Goal: Contribute content: Contribute content

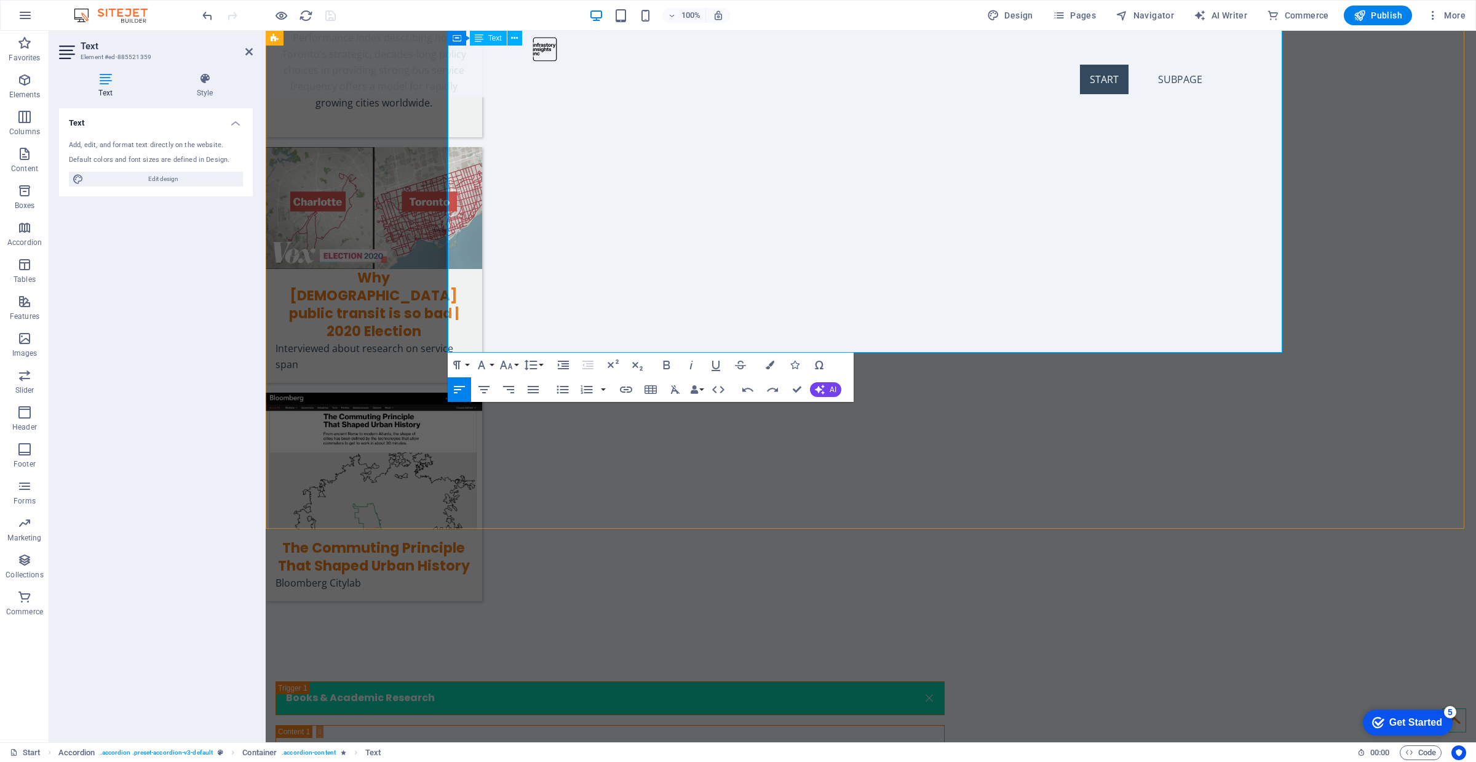
drag, startPoint x: 823, startPoint y: 314, endPoint x: 699, endPoint y: 317, distance: 123.7
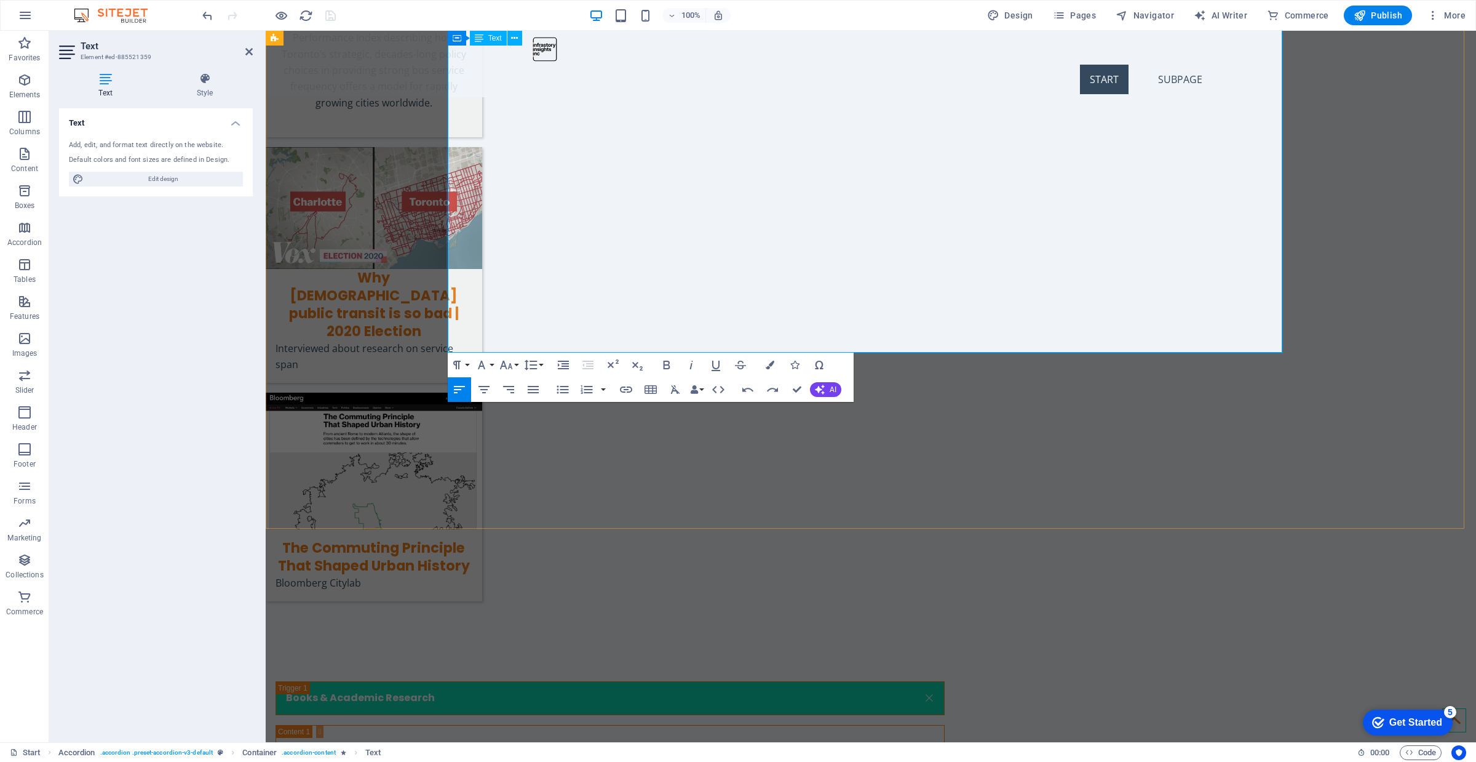
drag, startPoint x: 871, startPoint y: 311, endPoint x: 444, endPoint y: 309, distance: 426.9
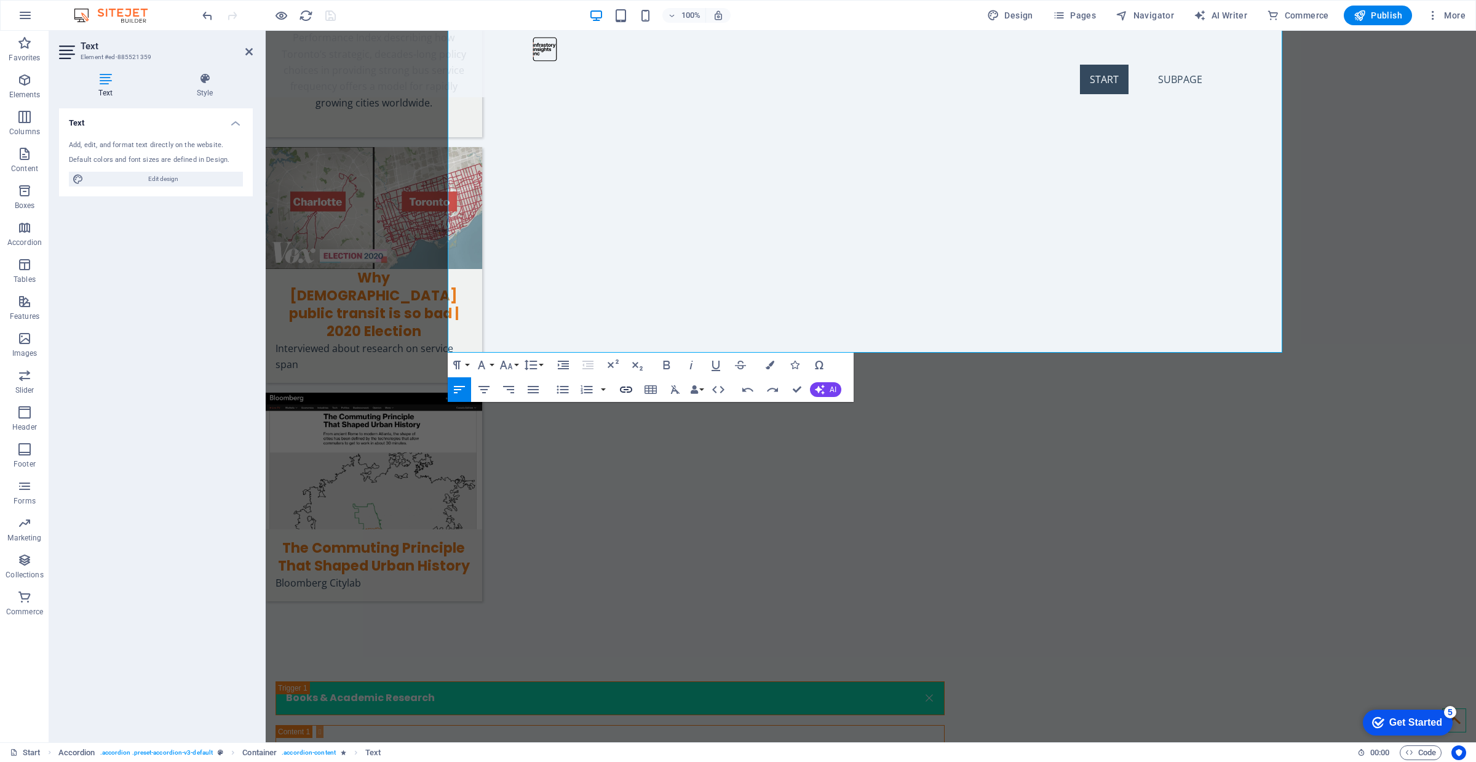
type input "“The OneCity Plan and the Shifting Transit Landscape.” Urban Toronto, [DATE]."
checkbox input "false"
click at [628, 389] on icon "button" at bounding box center [626, 389] width 12 height 6
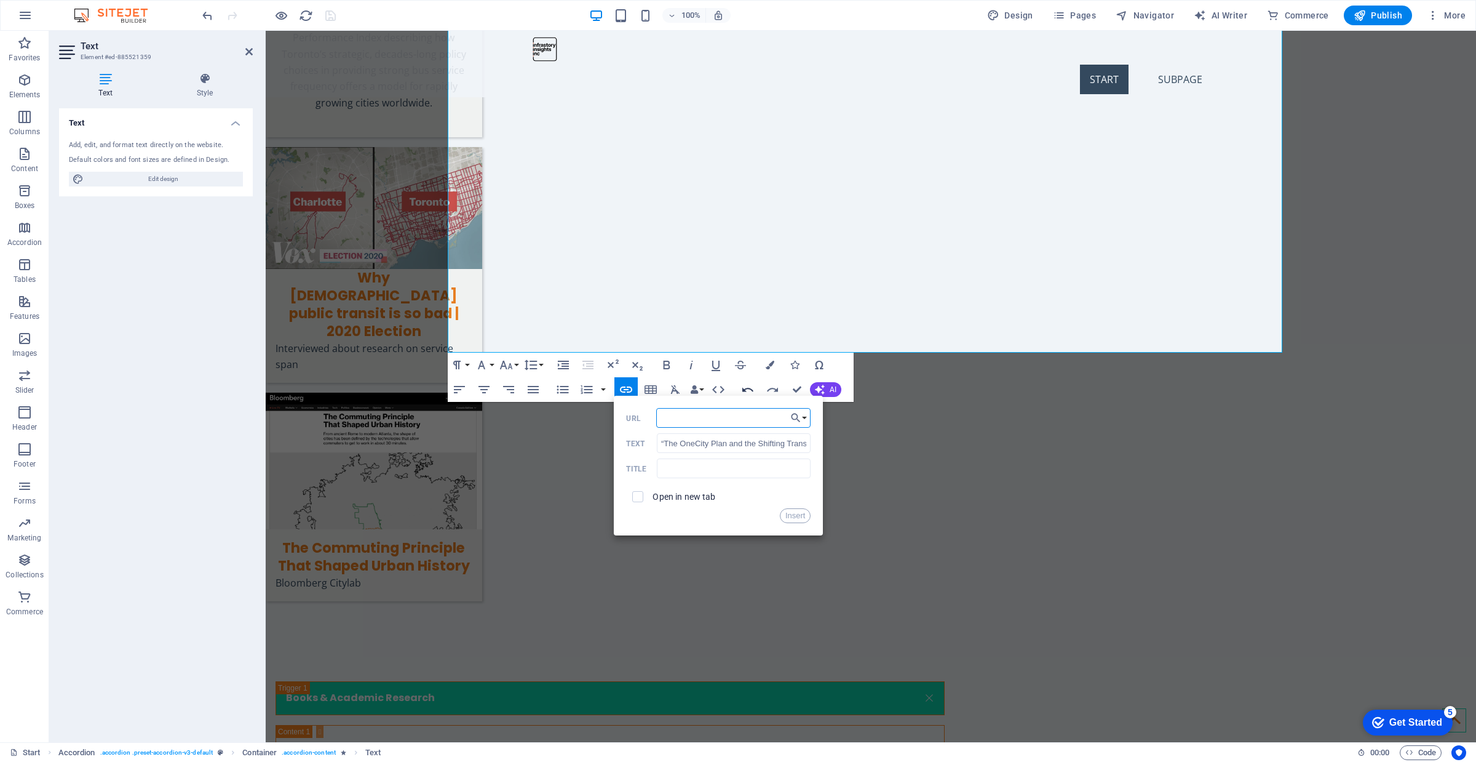
paste input "[URL][DOMAIN_NAME]"
type input "[URL][DOMAIN_NAME]"
click at [674, 497] on label "Open in new tab" at bounding box center [684, 496] width 63 height 10
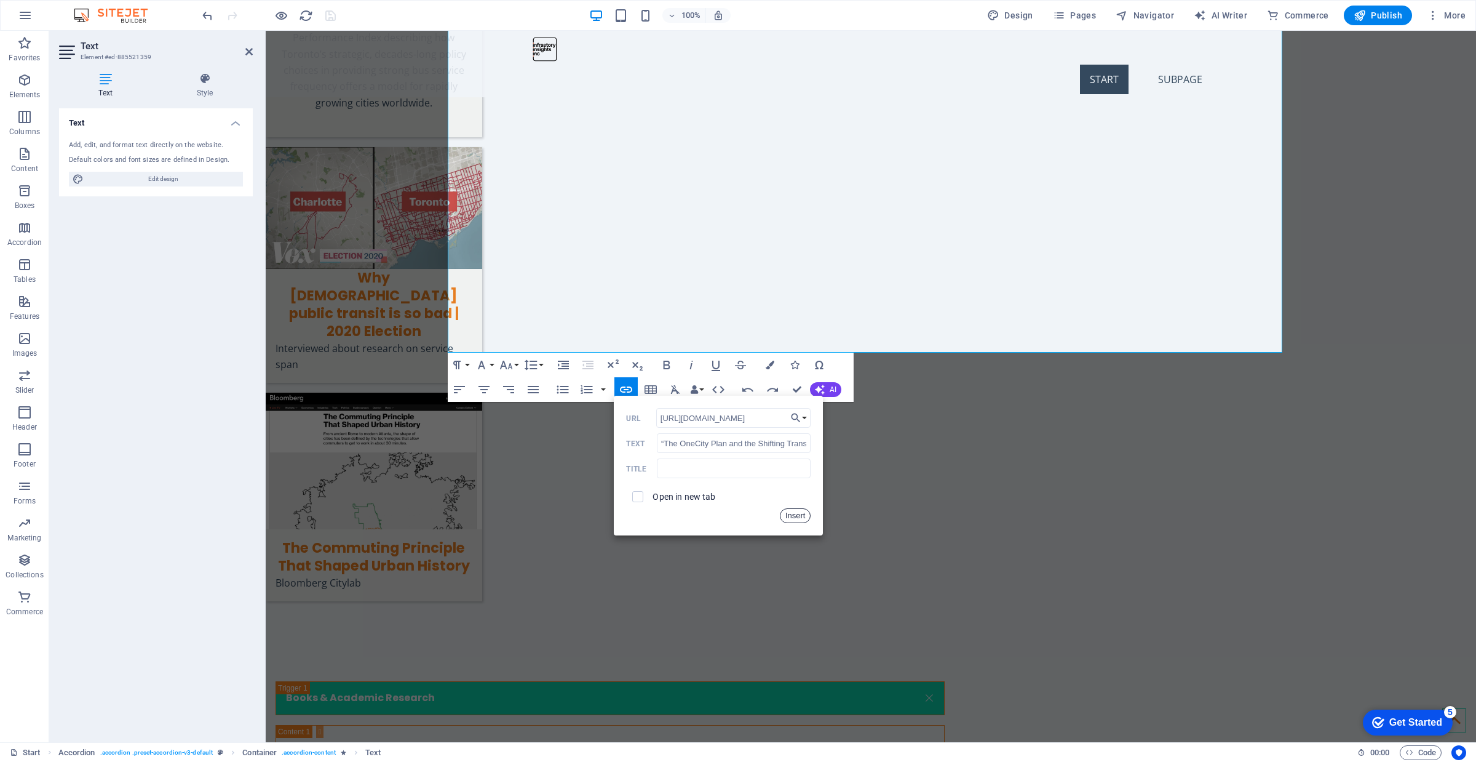
click at [789, 515] on button "Insert" at bounding box center [795, 515] width 31 height 15
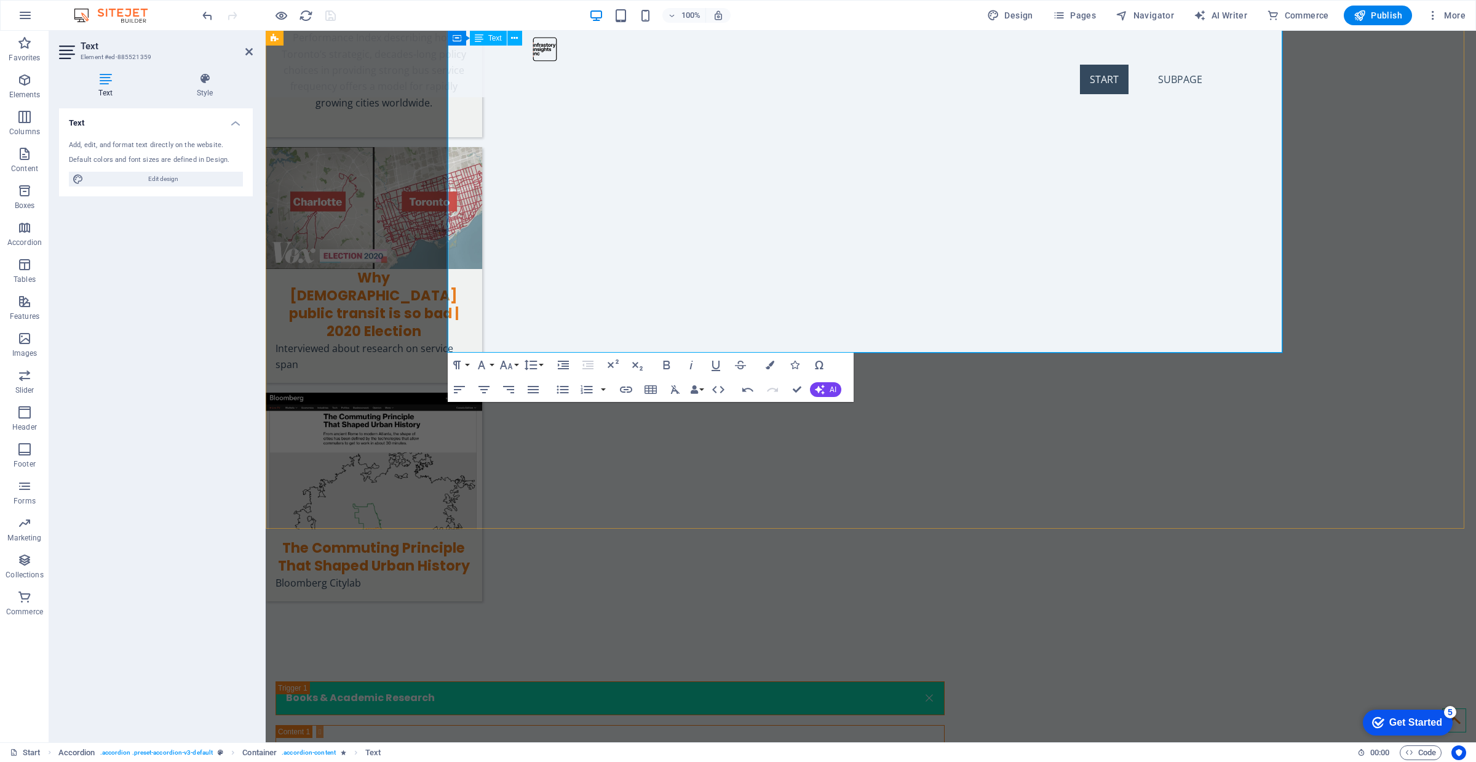
drag, startPoint x: 773, startPoint y: 180, endPoint x: 447, endPoint y: 183, distance: 326.0
drag, startPoint x: 597, startPoint y: 180, endPoint x: 558, endPoint y: 183, distance: 39.4
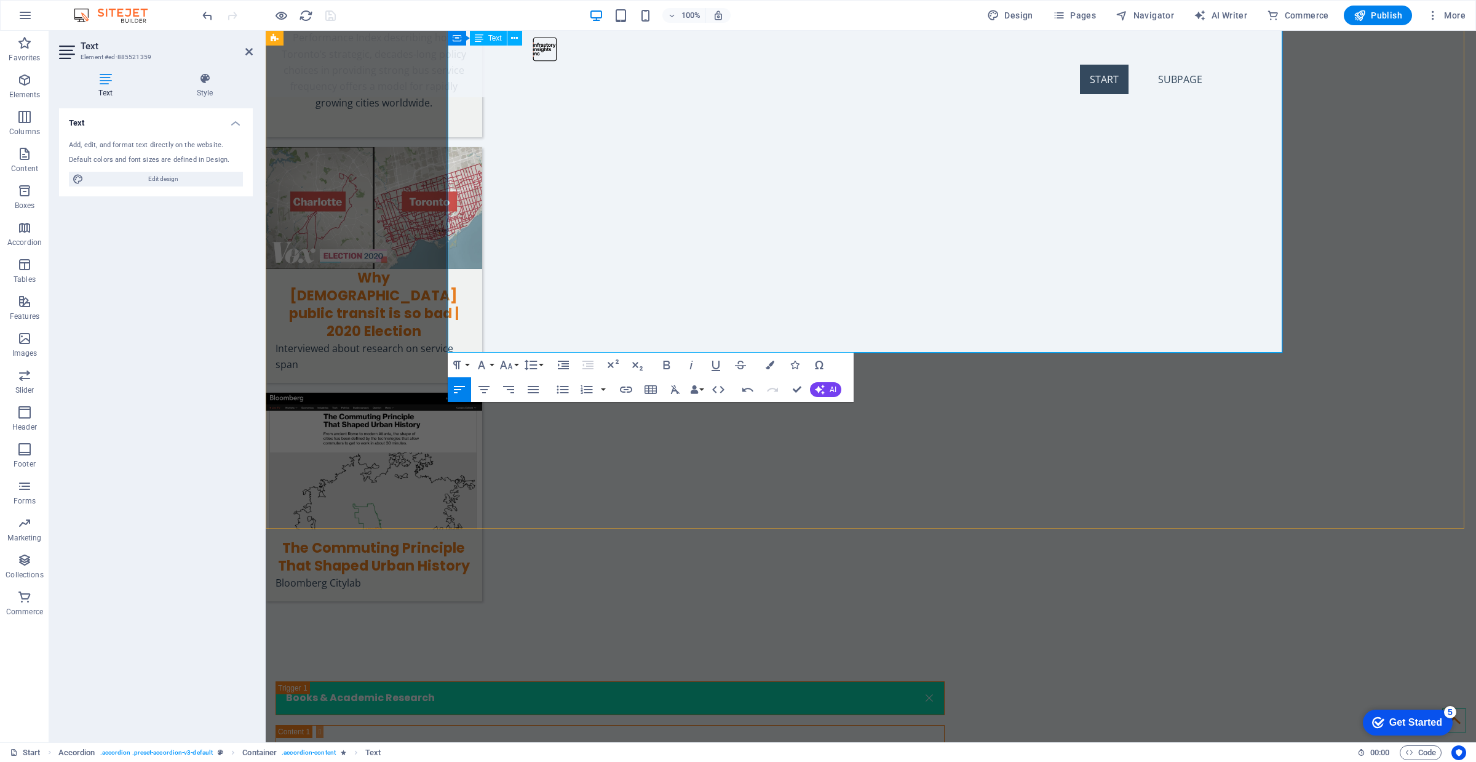
drag, startPoint x: 765, startPoint y: 181, endPoint x: 443, endPoint y: 183, distance: 321.1
type input "“CityRail In Depth: [GEOGRAPHIC_DATA].” Urban Toronto, [DATE]."
click at [621, 391] on icon "button" at bounding box center [626, 389] width 15 height 15
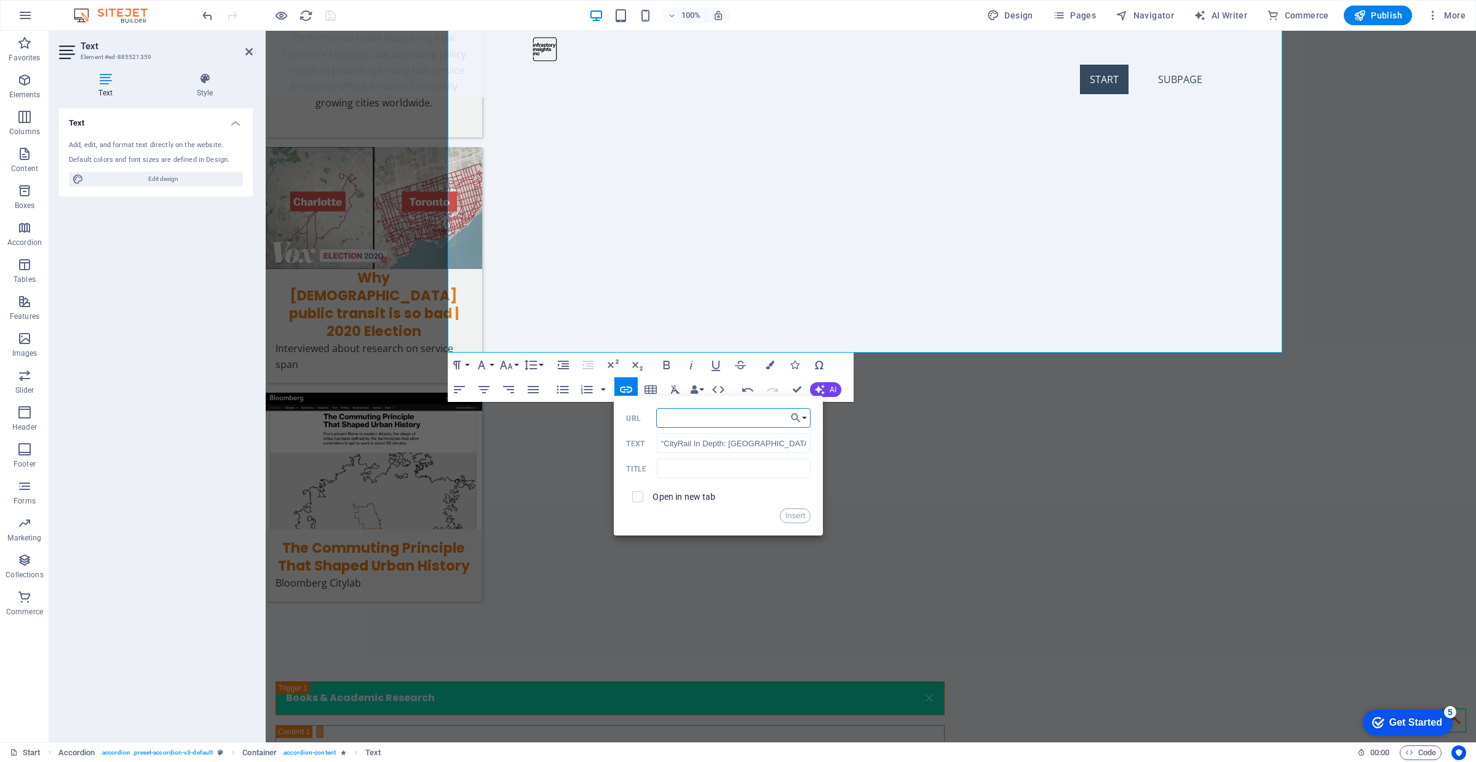
paste input "[URL][DOMAIN_NAME]."
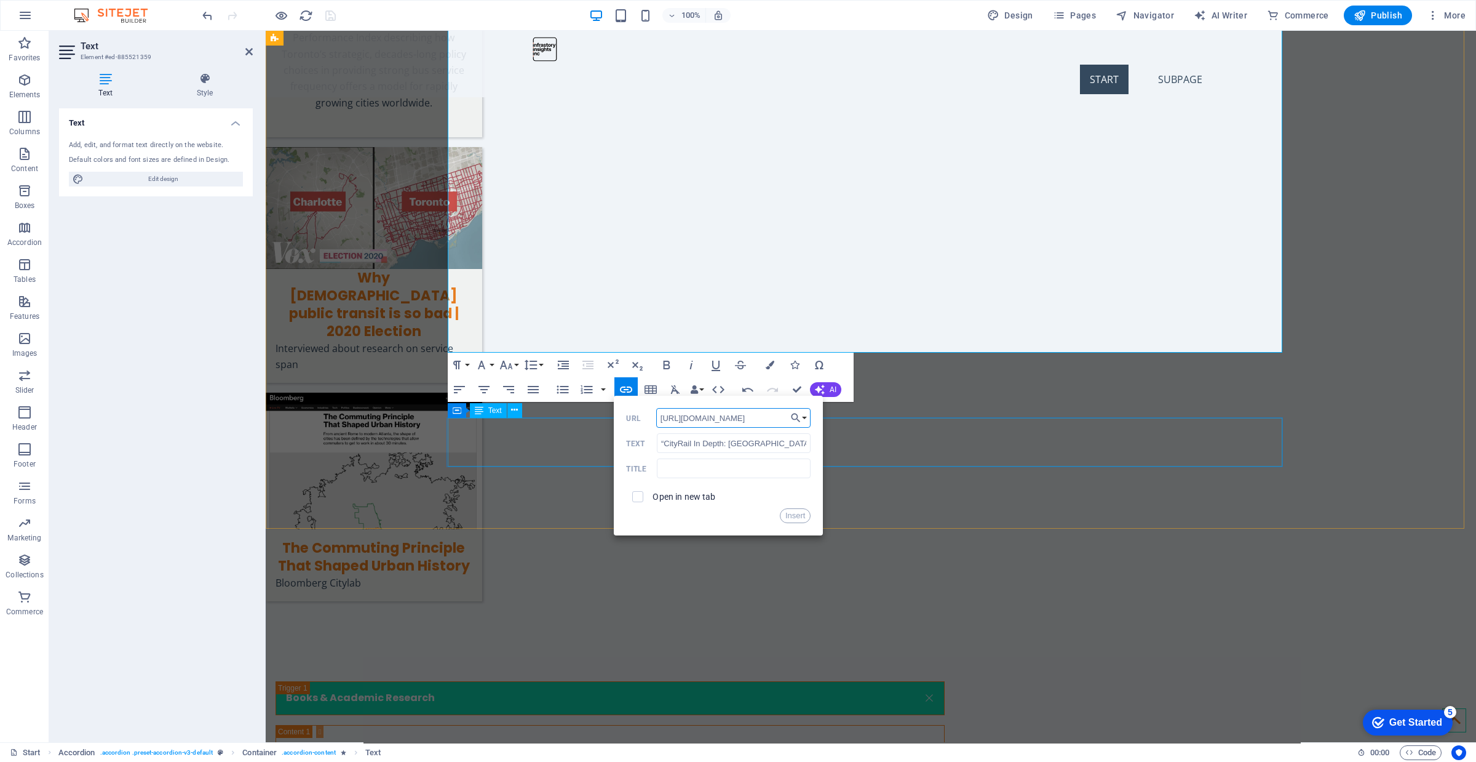
scroll to position [0, 100]
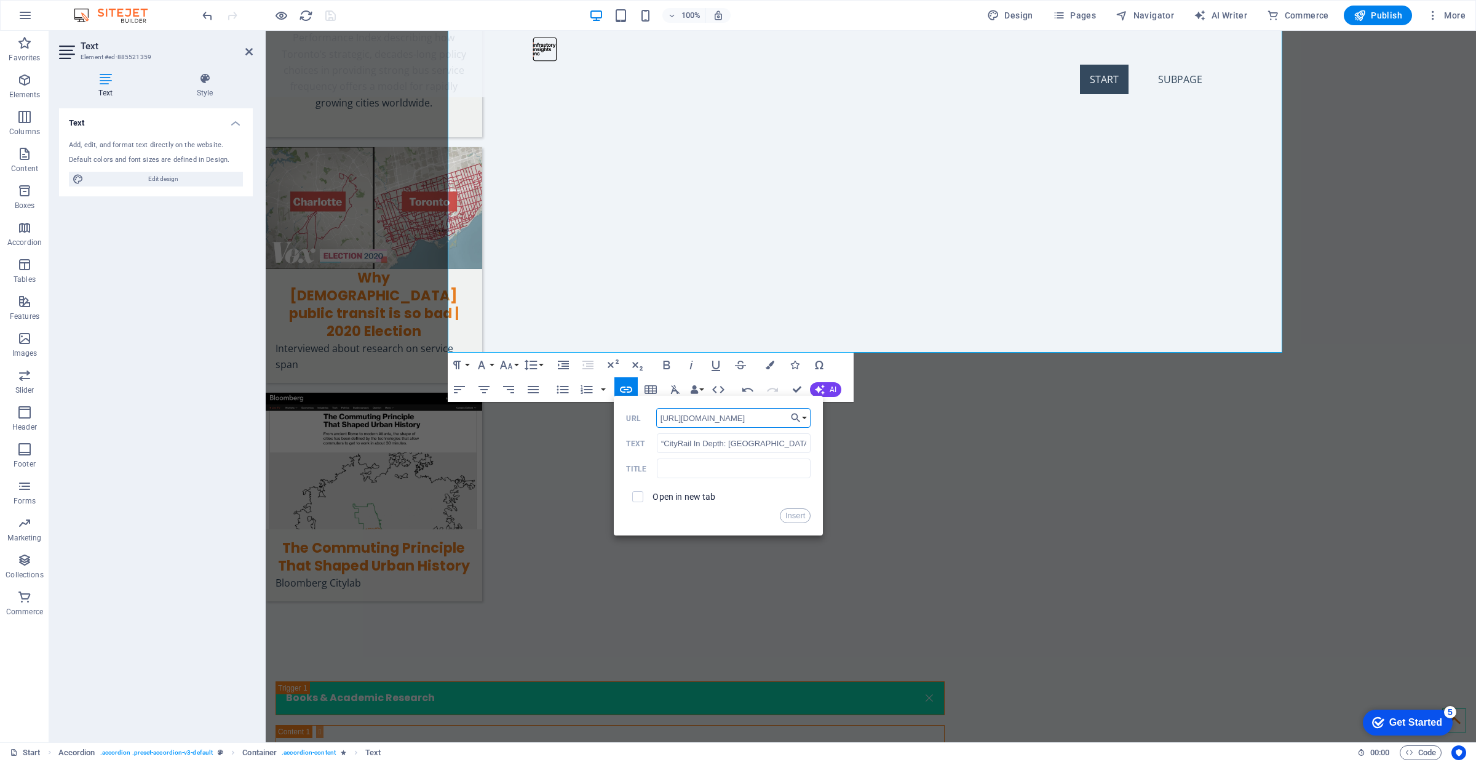
type input "[URL][DOMAIN_NAME]"
click at [680, 497] on label "Open in new tab" at bounding box center [684, 496] width 63 height 10
drag, startPoint x: 800, startPoint y: 512, endPoint x: 534, endPoint y: 478, distance: 268.0
click at [800, 512] on button "Insert" at bounding box center [795, 515] width 31 height 15
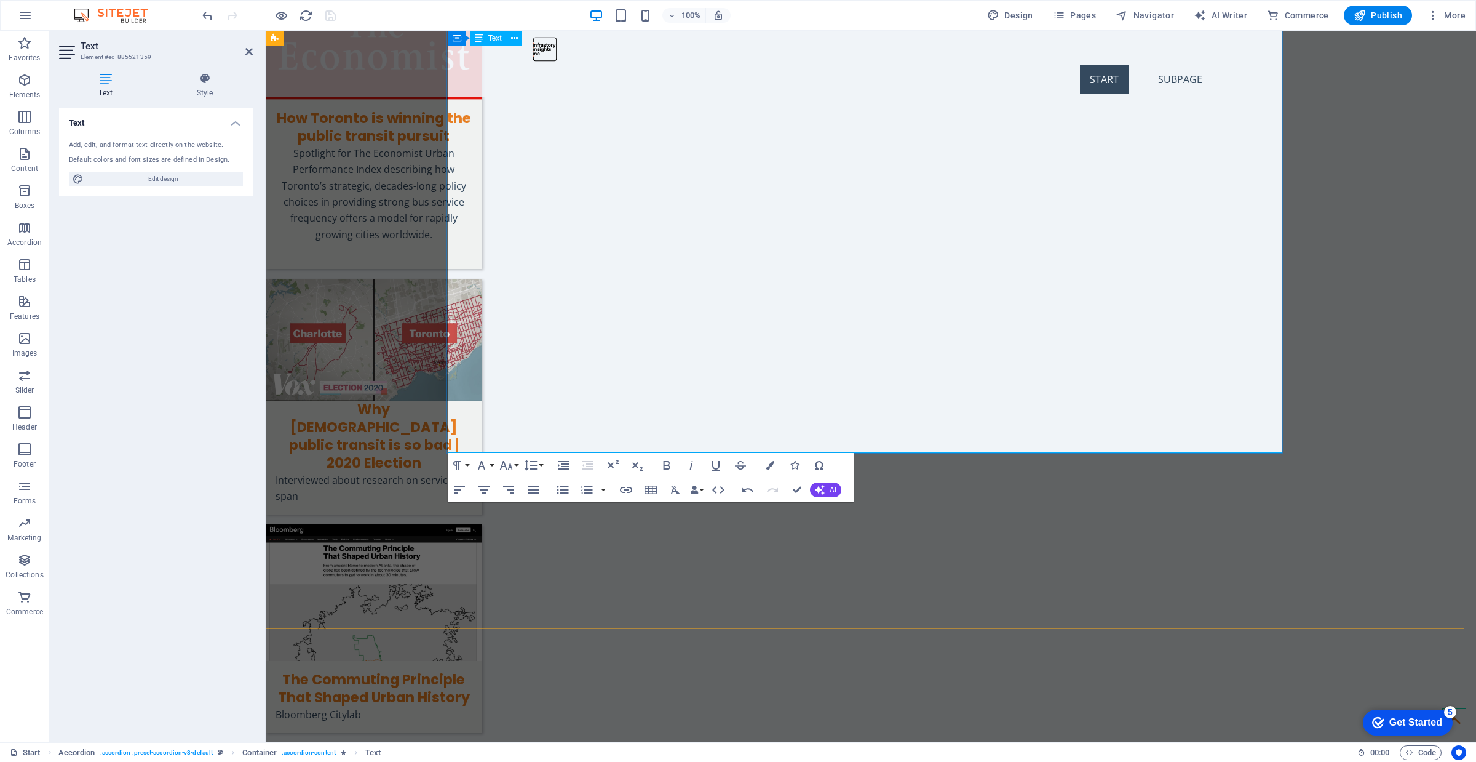
scroll to position [4350, 0]
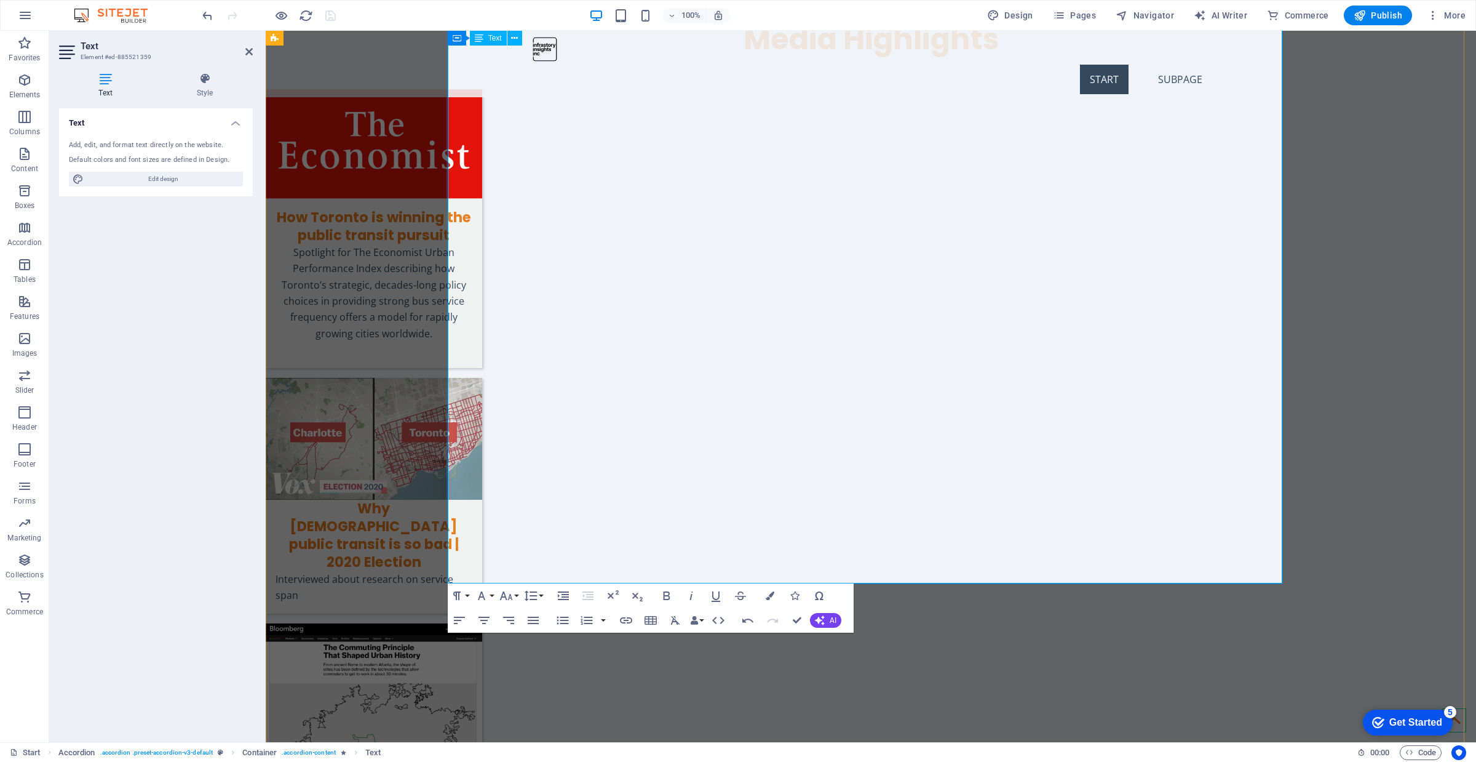
drag, startPoint x: 829, startPoint y: 154, endPoint x: 444, endPoint y: 156, distance: 385.1
type input "“GO Regional Express Rail: CityRail for the GTA.” Urban Toronto, [DATE]."
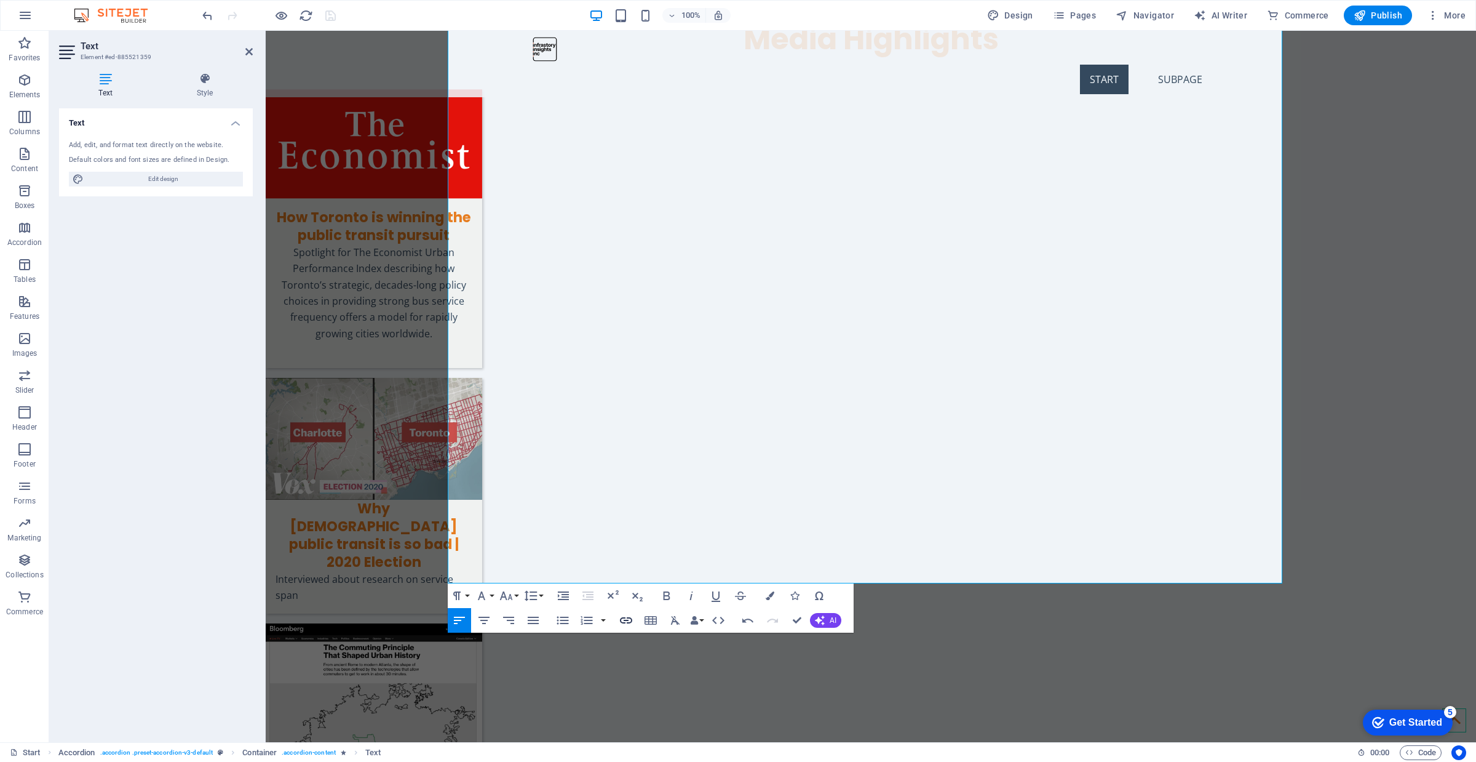
click at [622, 622] on icon "button" at bounding box center [626, 620] width 12 height 6
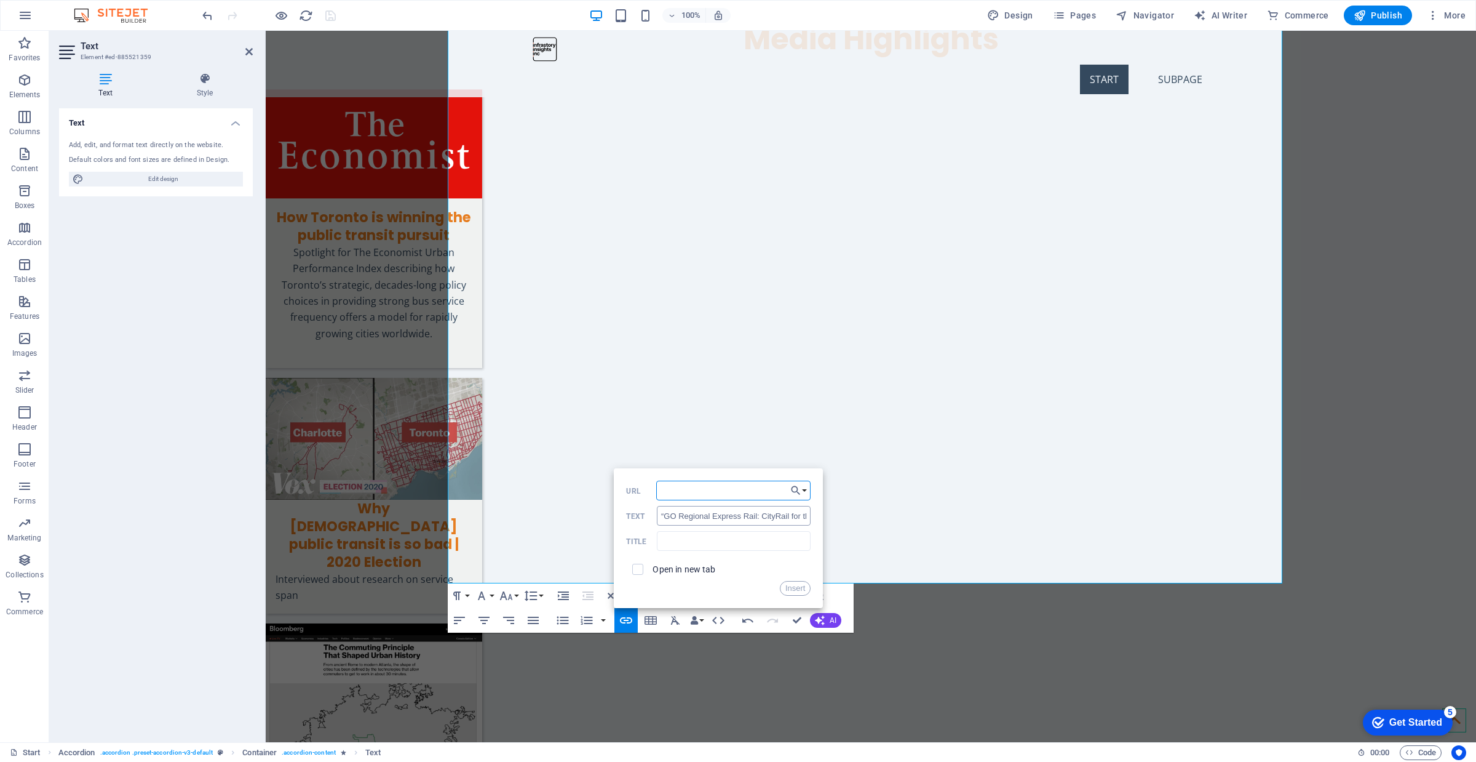
scroll to position [0, 167]
type input "“GO Regional Express Rail: CityRail for the GTA.” Urban Toronto, [DATE]"
click at [653, 575] on div "Open in new tab" at bounding box center [718, 568] width 185 height 23
click at [658, 568] on label "Open in new tab" at bounding box center [684, 569] width 63 height 10
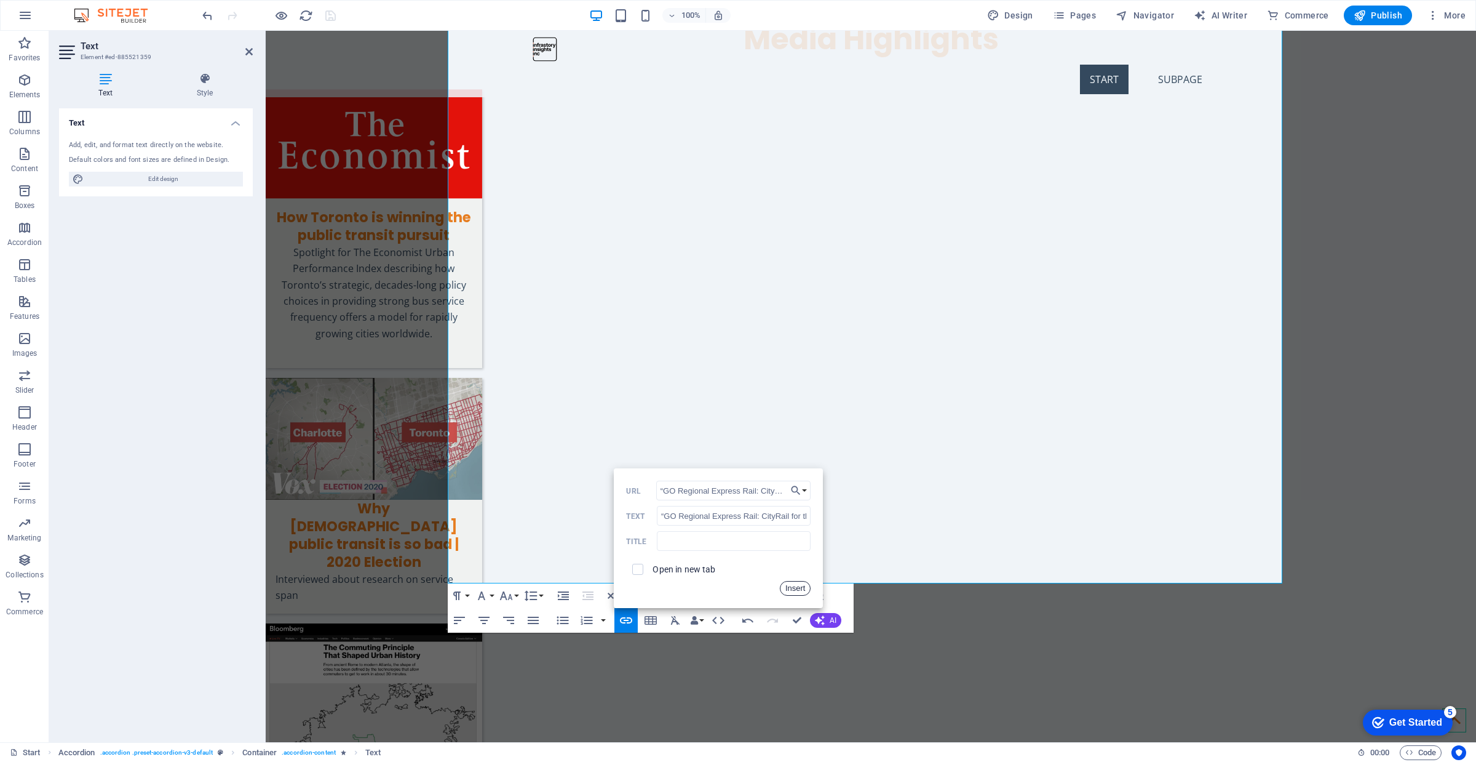
drag, startPoint x: 798, startPoint y: 586, endPoint x: 591, endPoint y: 455, distance: 245.7
click at [798, 586] on button "Insert" at bounding box center [795, 588] width 31 height 15
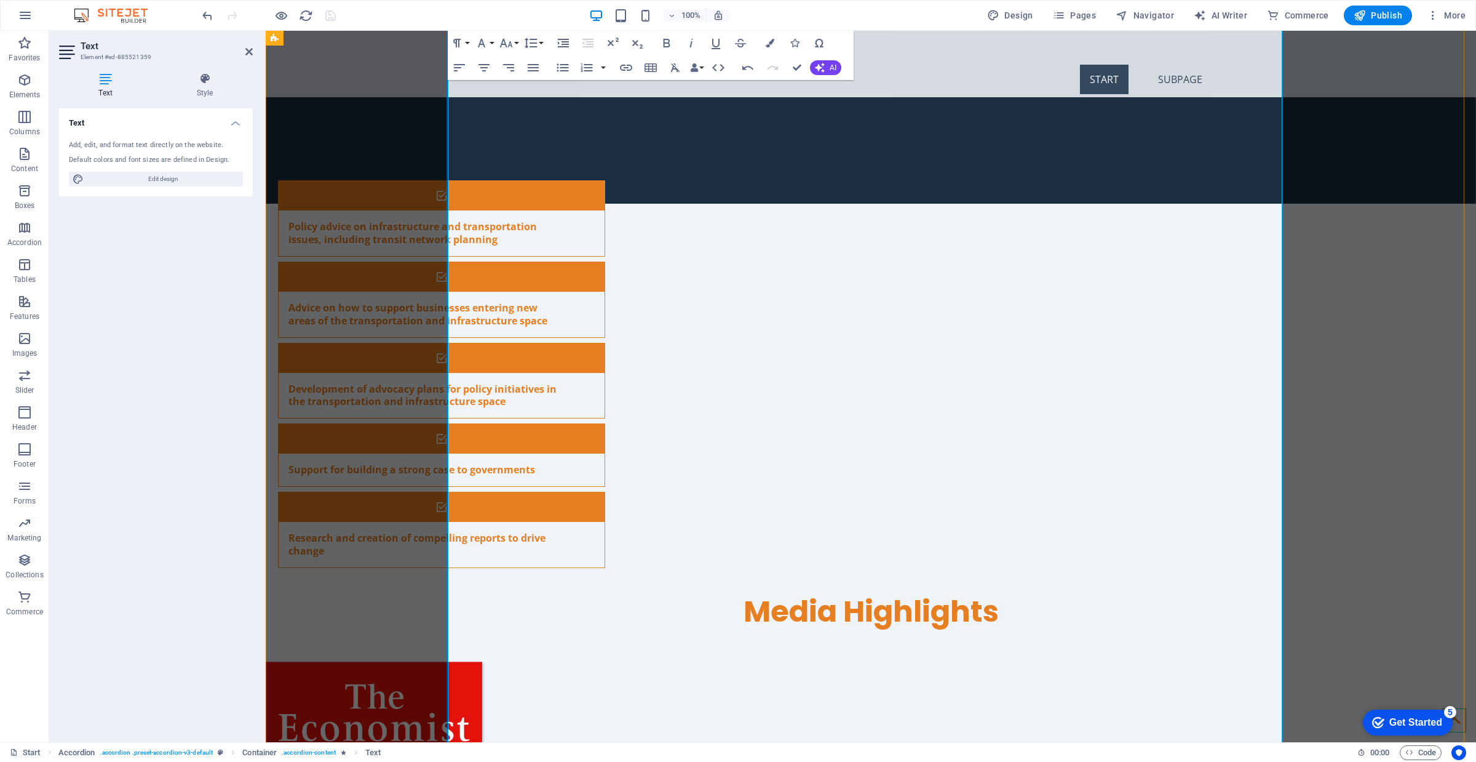
scroll to position [3812, 0]
